Goal: Obtain resource: Download file/media

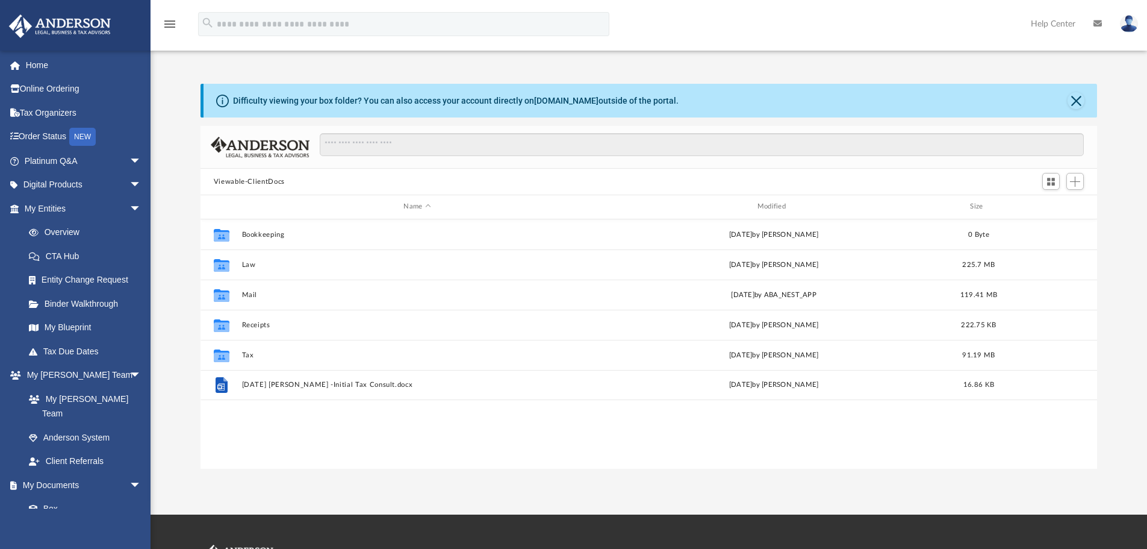
scroll to position [265, 888]
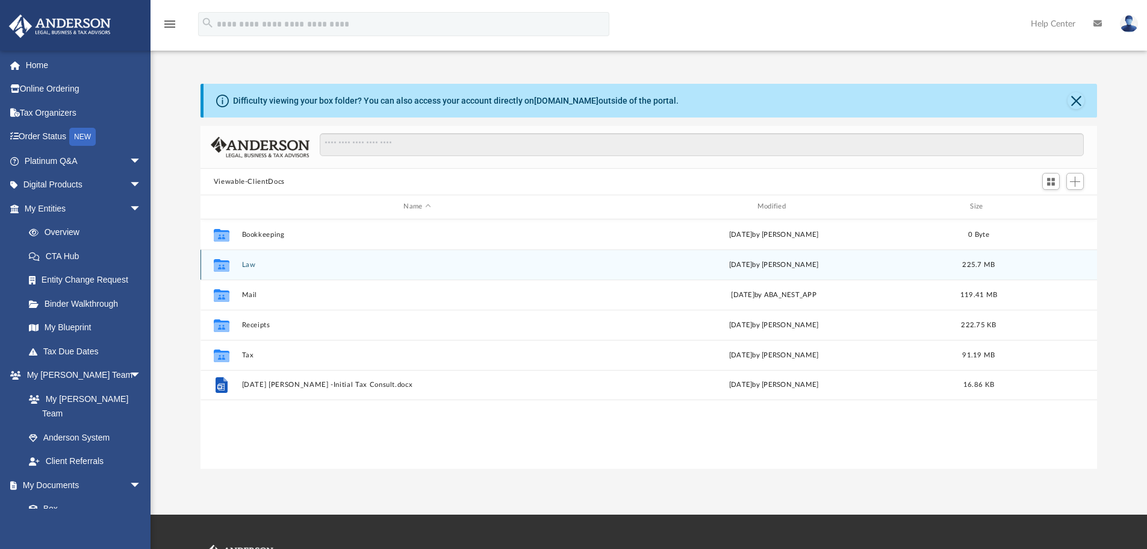
click at [236, 267] on div "Collaborated Folder" at bounding box center [222, 264] width 30 height 19
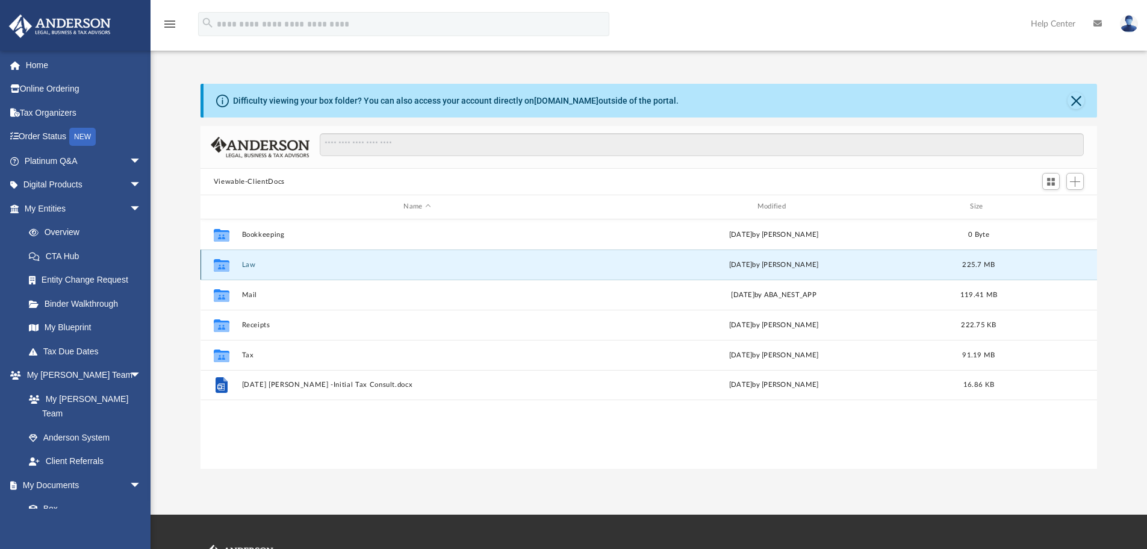
click at [223, 264] on icon "grid" at bounding box center [222, 264] width 16 height 13
click at [247, 266] on button "Law" at bounding box center [416, 265] width 351 height 8
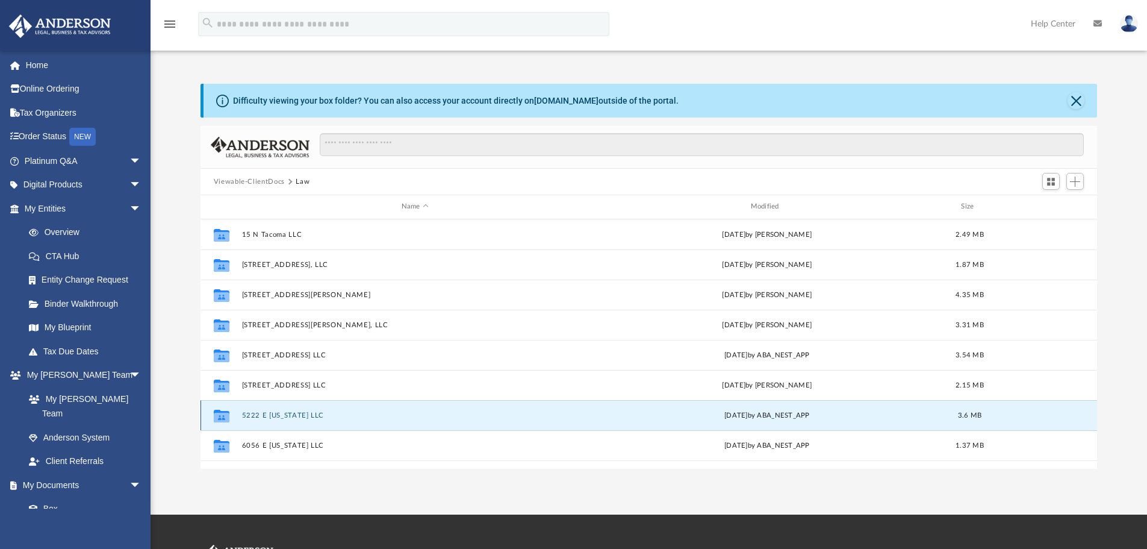
click at [269, 418] on button "5222 E [US_STATE] LLC" at bounding box center [414, 415] width 347 height 8
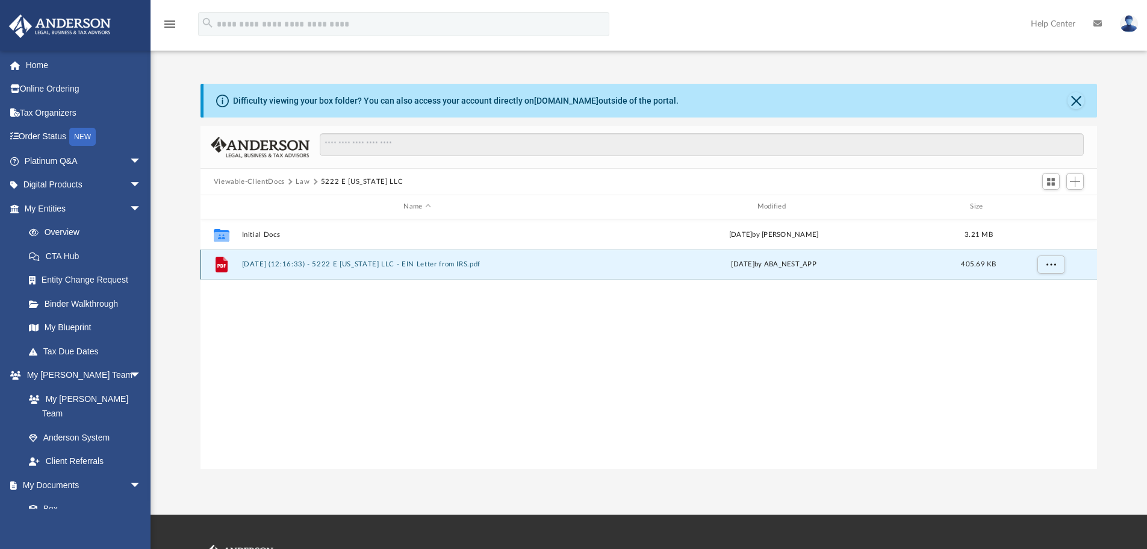
click at [414, 263] on button "[DATE] (12:16:33) - 5222 E [US_STATE] LLC - EIN Letter from IRS.pdf" at bounding box center [416, 264] width 351 height 8
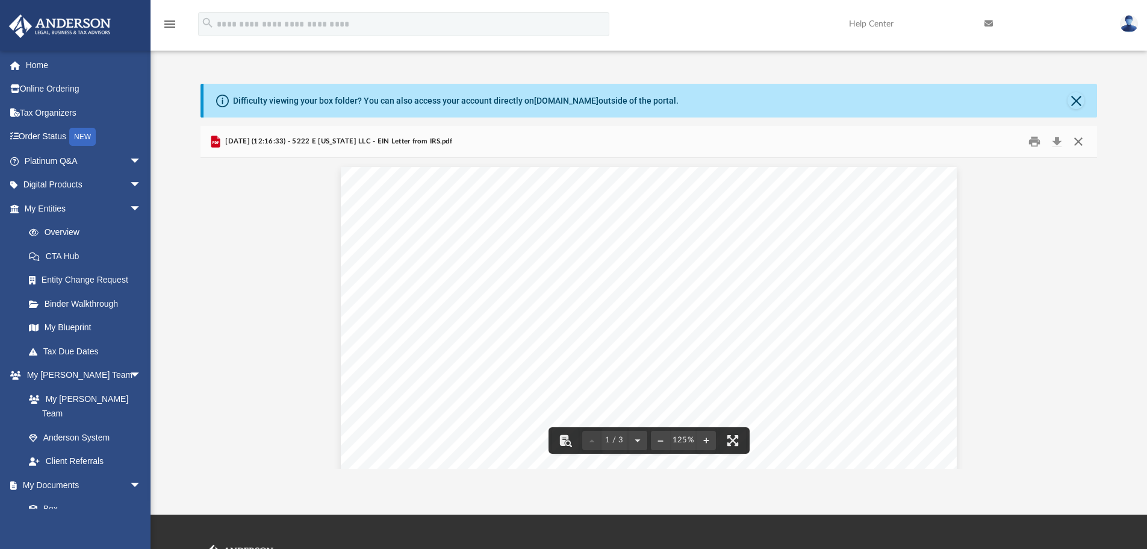
click at [1079, 143] on button "Close" at bounding box center [1079, 141] width 22 height 19
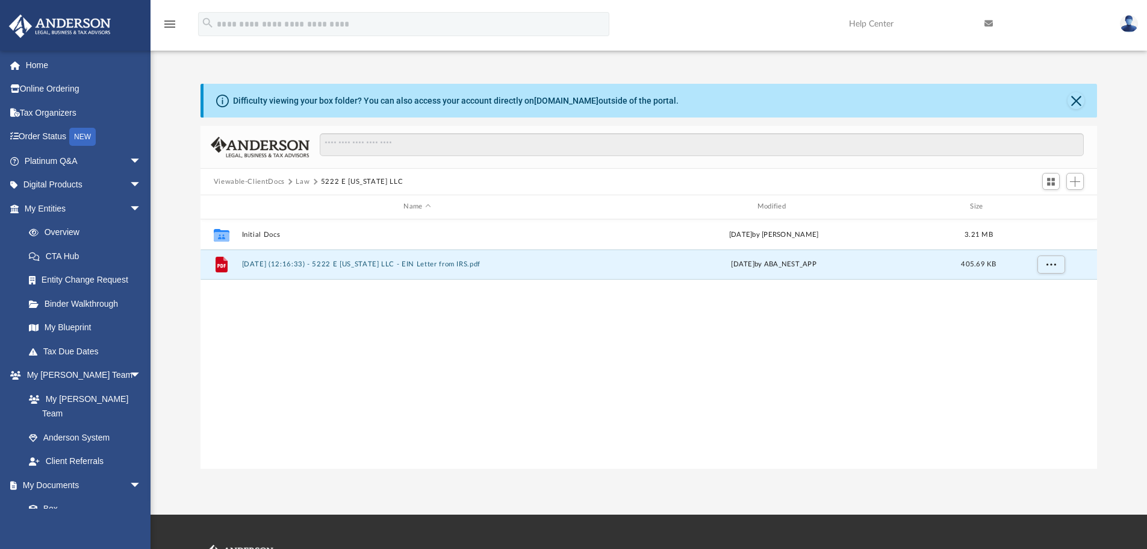
click at [302, 182] on button "Law" at bounding box center [303, 181] width 14 height 11
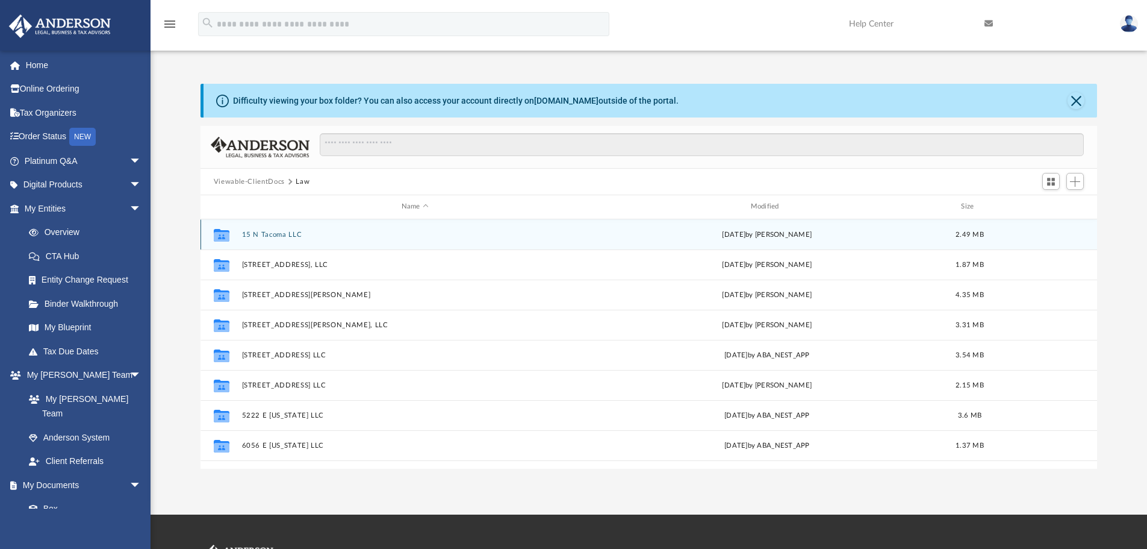
click at [273, 237] on button "15 N Tacoma LLC" at bounding box center [414, 235] width 347 height 8
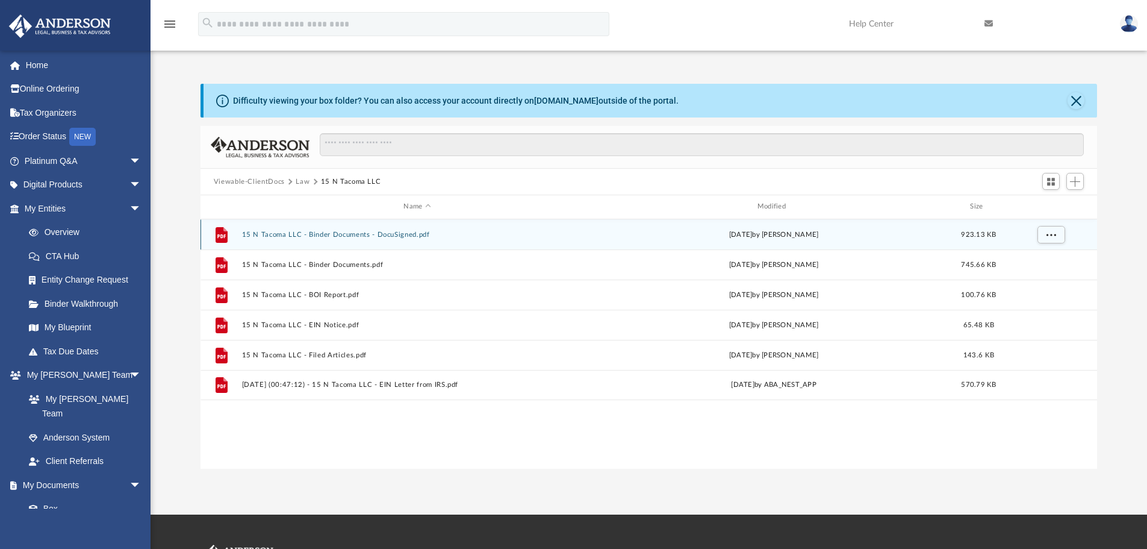
click at [274, 236] on button "15 N Tacoma LLC - Binder Documents - DocuSigned.pdf" at bounding box center [416, 235] width 351 height 8
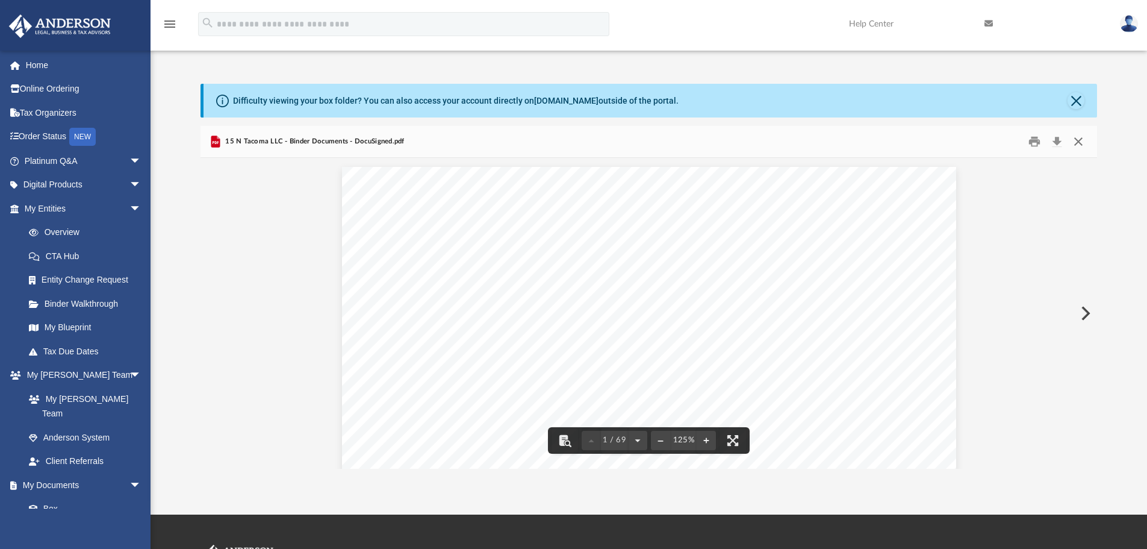
click at [1079, 143] on button "Close" at bounding box center [1079, 141] width 22 height 19
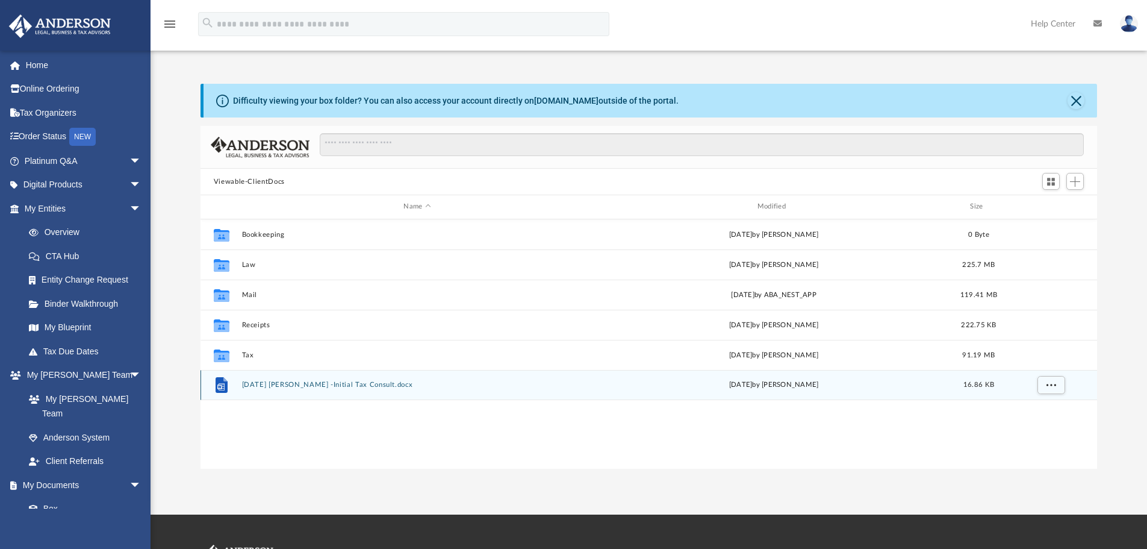
scroll to position [265, 888]
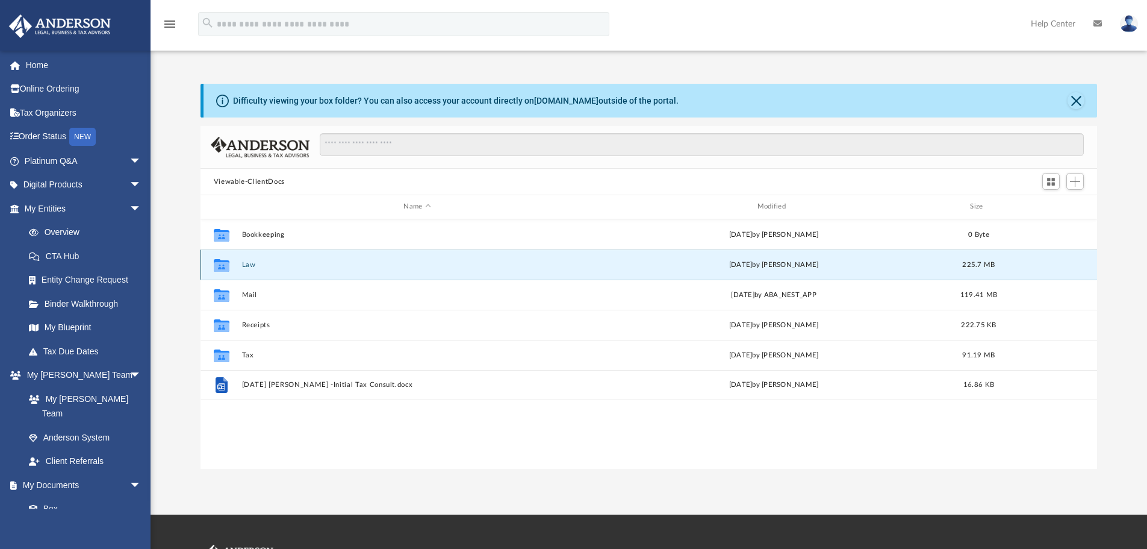
click at [244, 264] on button "Law" at bounding box center [416, 265] width 351 height 8
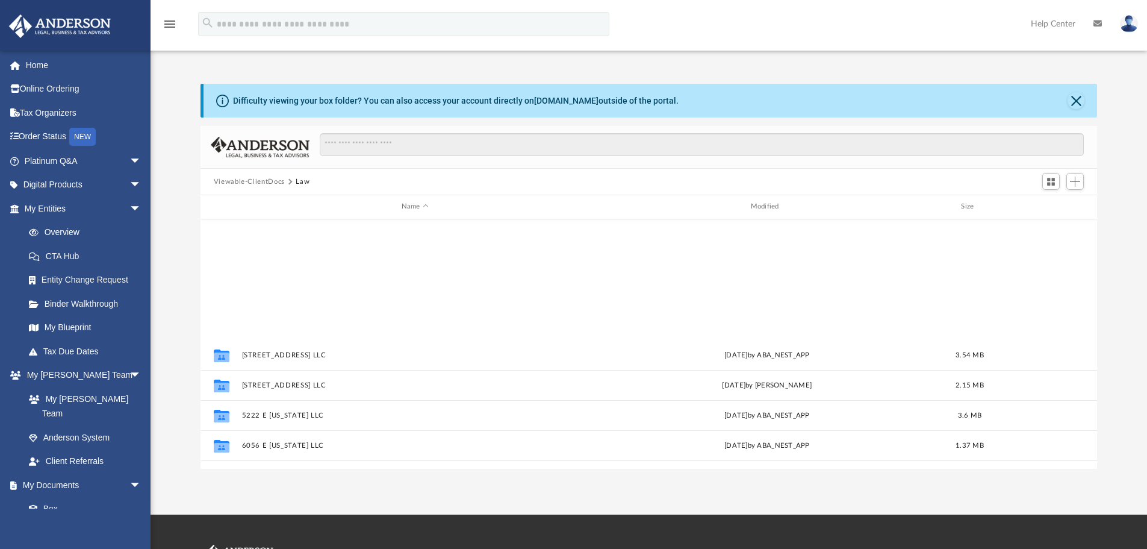
scroll to position [218, 0]
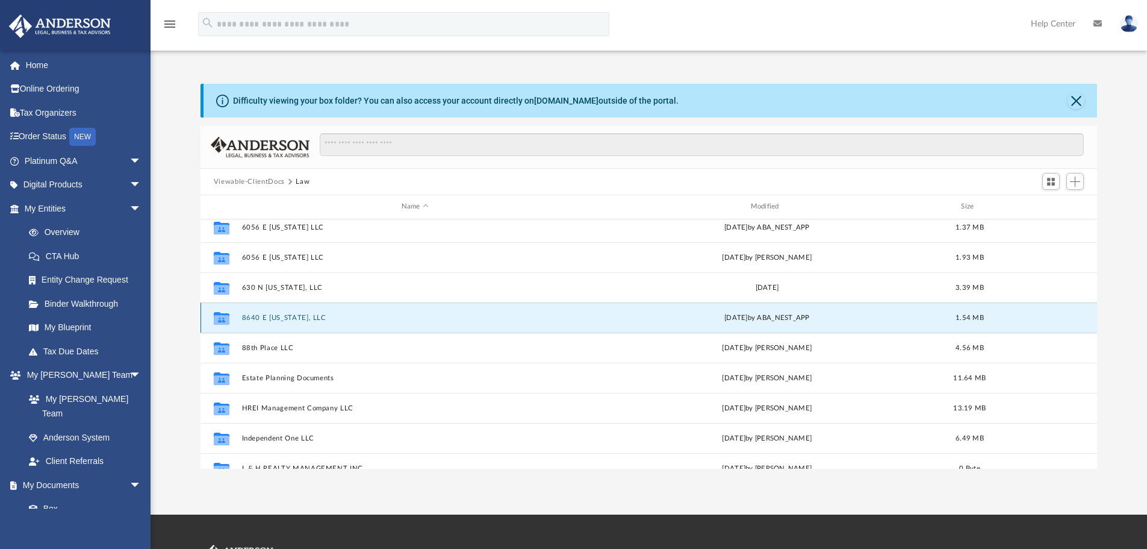
click at [279, 317] on button "8640 E [US_STATE], LLC" at bounding box center [414, 318] width 347 height 8
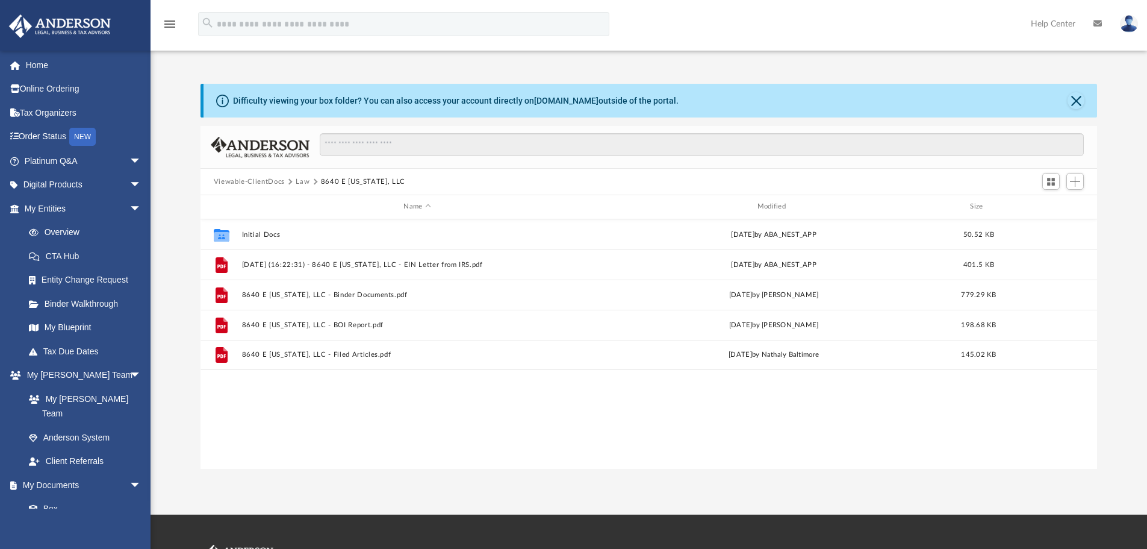
scroll to position [0, 0]
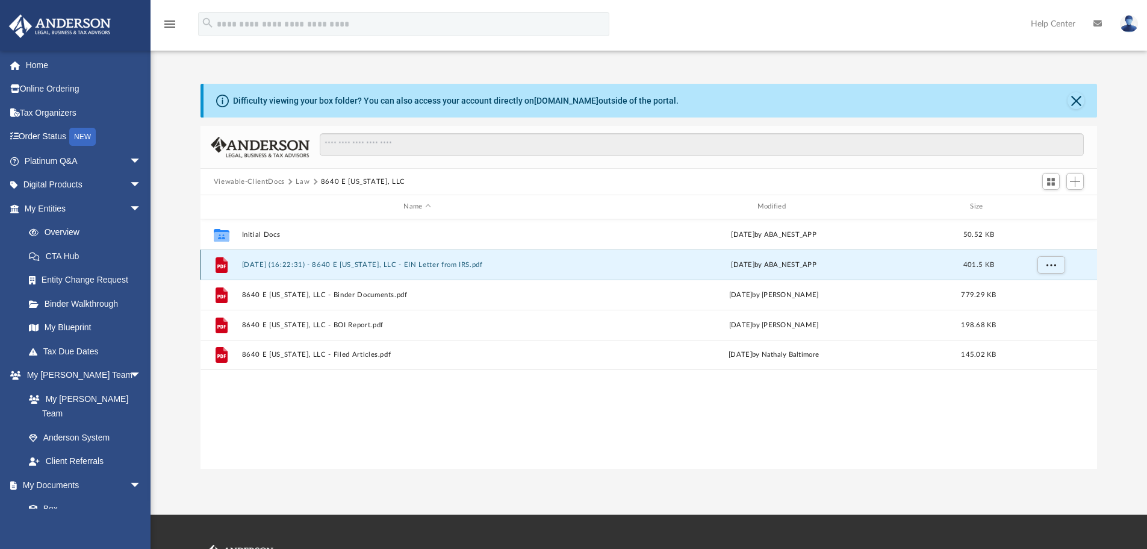
click at [388, 267] on button "2025.02.20 (16:22:31) - 8640 E Washington, LLC - EIN Letter from IRS.pdf" at bounding box center [416, 265] width 351 height 8
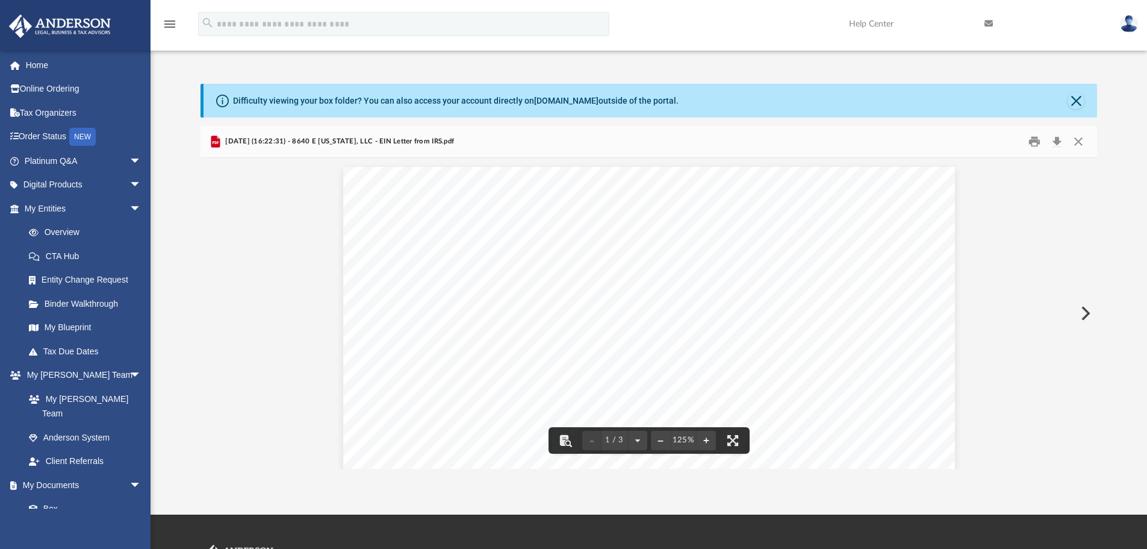
click at [1130, 220] on div "Difficulty viewing your box folder? You can also access your account directly o…" at bounding box center [649, 276] width 997 height 385
